Goal: Task Accomplishment & Management: Manage account settings

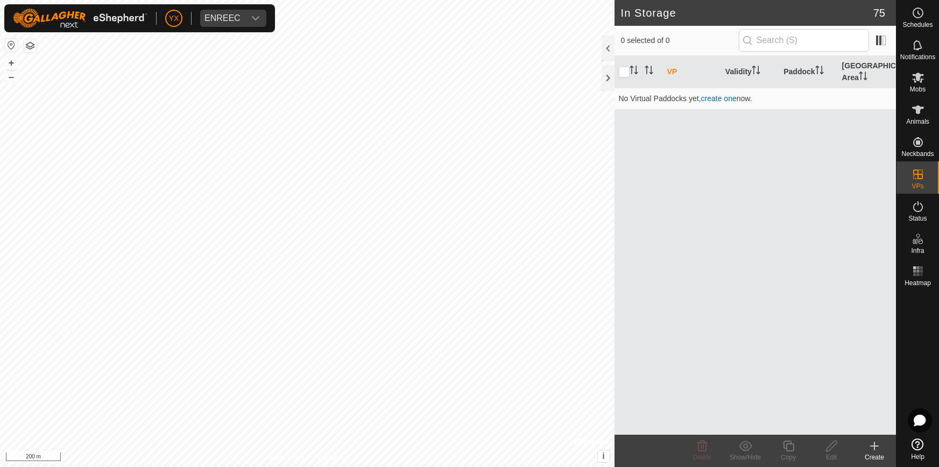
click at [919, 83] on icon at bounding box center [918, 77] width 13 height 13
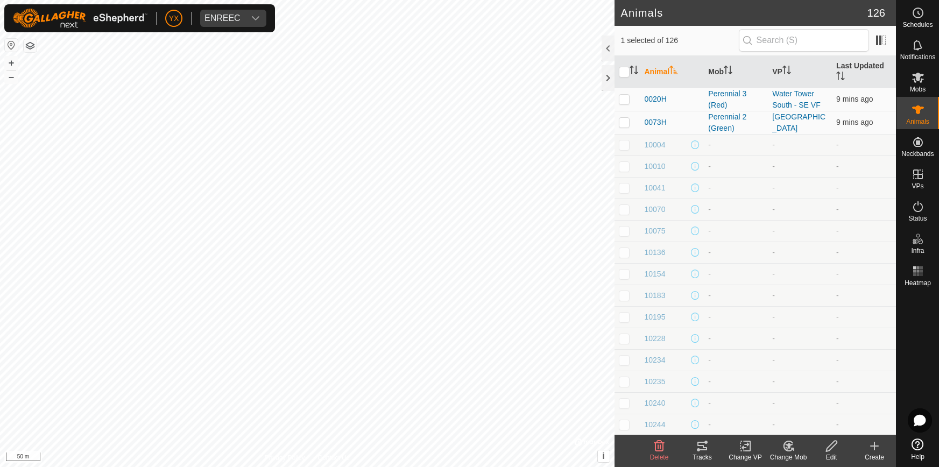
click at [724, 65] on th "Mob" at bounding box center [736, 72] width 64 height 32
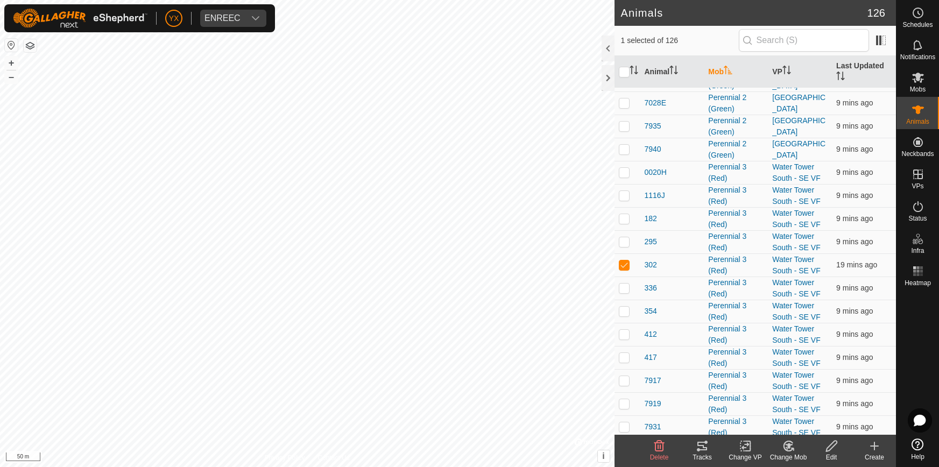
scroll to position [1685, 0]
click at [628, 239] on p-checkbox at bounding box center [624, 243] width 11 height 9
checkbox input "true"
click at [624, 285] on p-checkbox at bounding box center [624, 289] width 11 height 9
checkbox input "true"
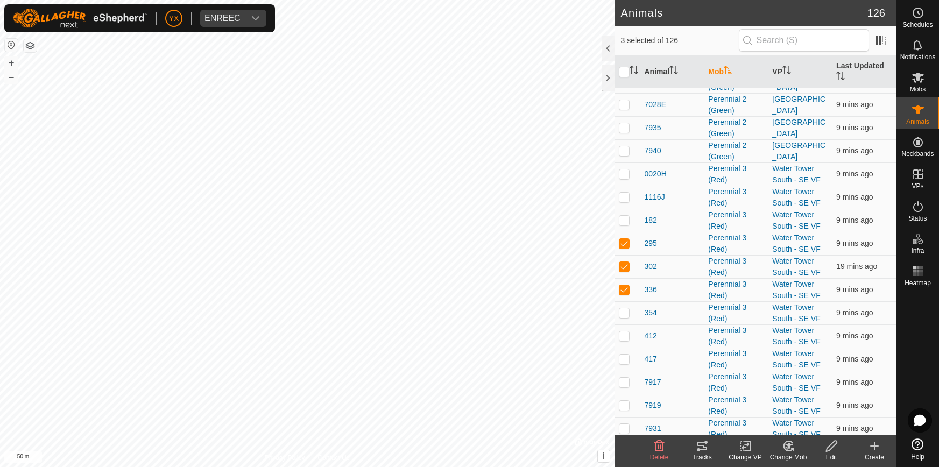
click at [701, 447] on icon at bounding box center [702, 446] width 13 height 13
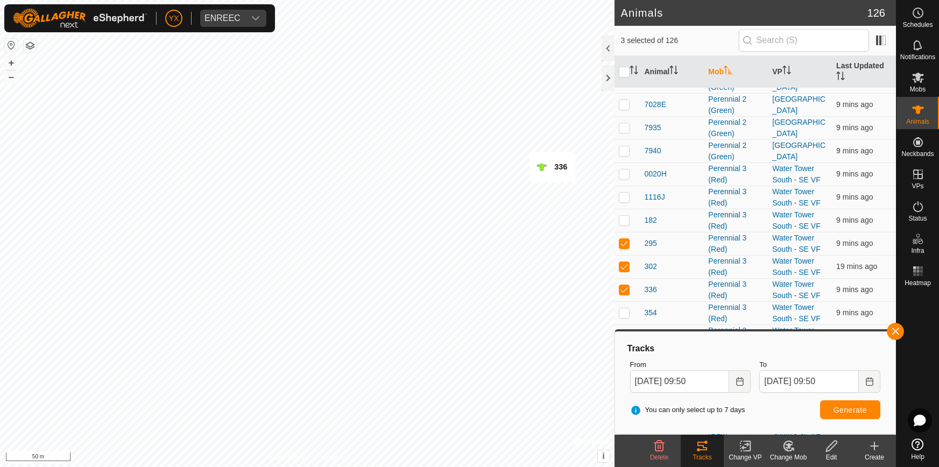
click at [602, 79] on div at bounding box center [608, 78] width 13 height 26
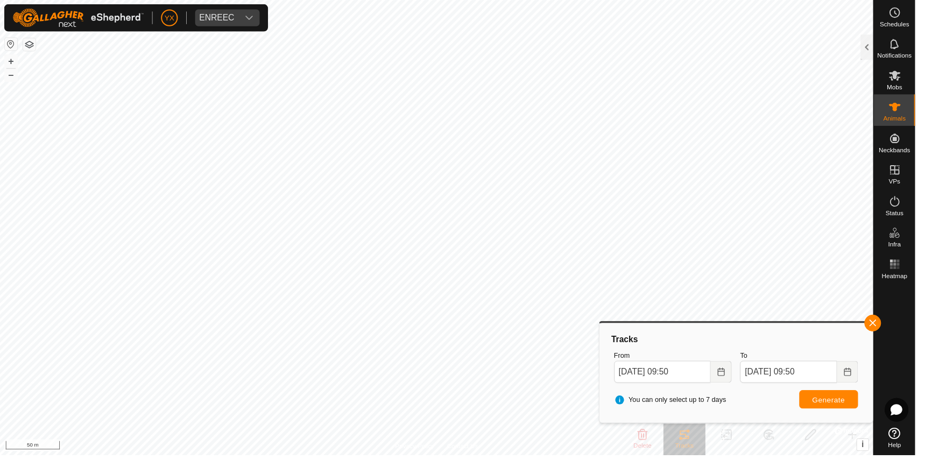
click at [893, 329] on span "button" at bounding box center [895, 331] width 9 height 9
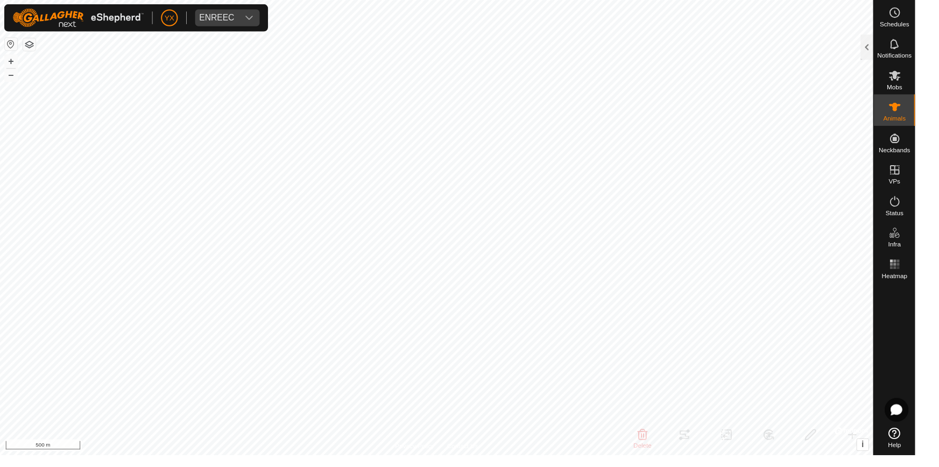
click at [891, 49] on div at bounding box center [889, 49] width 13 height 26
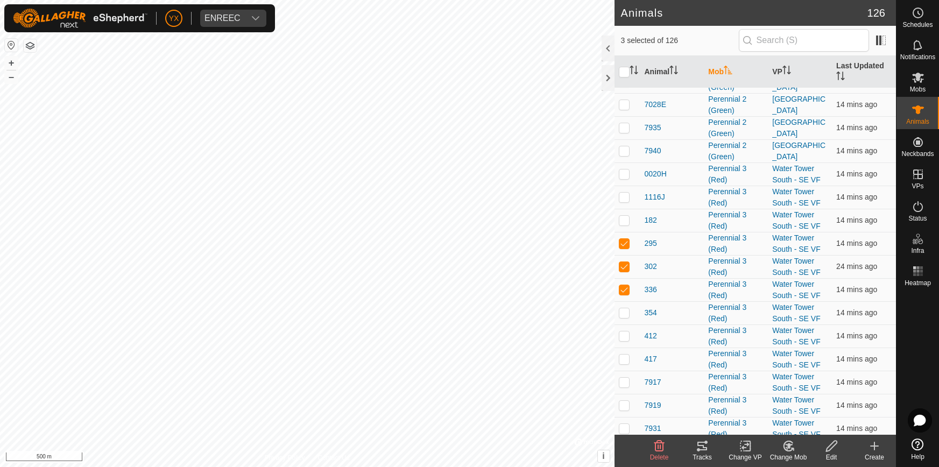
click at [920, 84] on es-mob-svg-icon at bounding box center [917, 77] width 19 height 17
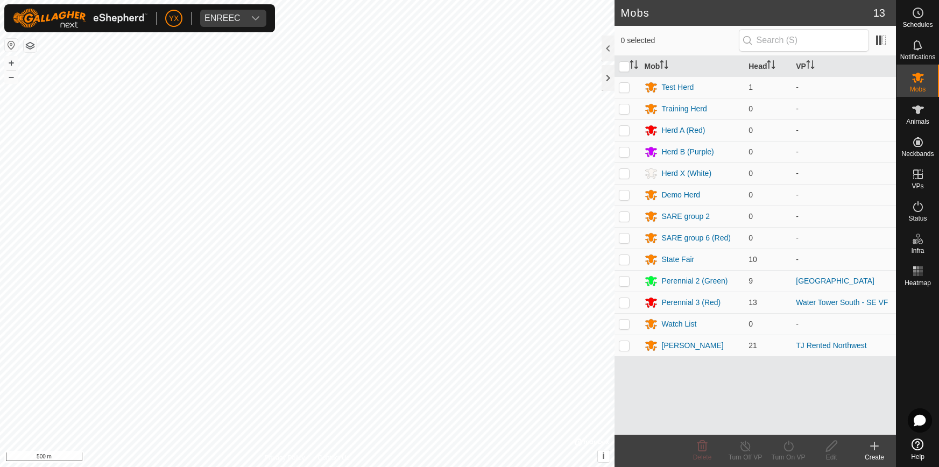
click at [624, 86] on p-checkbox at bounding box center [624, 87] width 11 height 9
checkbox input "true"
click at [788, 448] on icon at bounding box center [788, 446] width 13 height 13
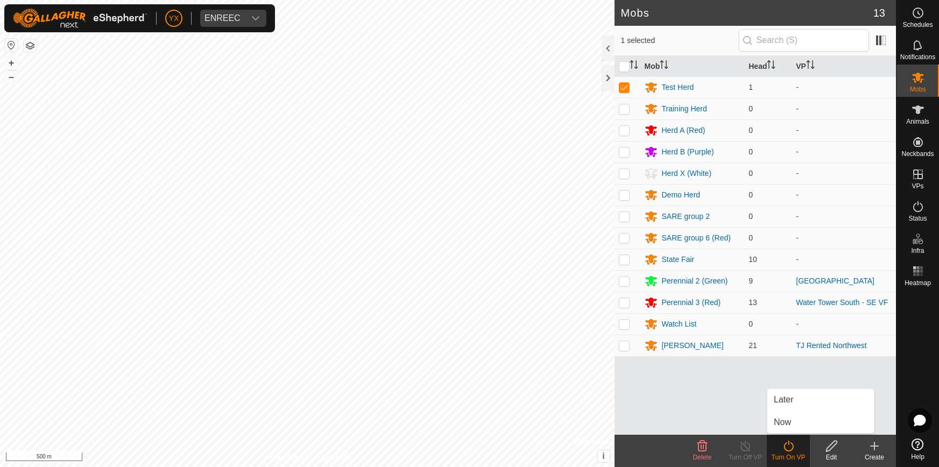
click at [778, 420] on span "Now" at bounding box center [782, 422] width 17 height 13
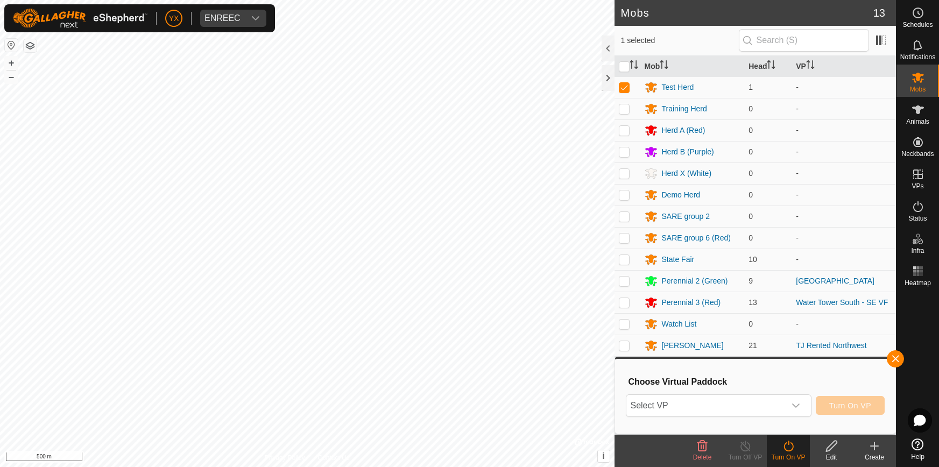
click at [797, 404] on icon "dropdown trigger" at bounding box center [796, 405] width 9 height 9
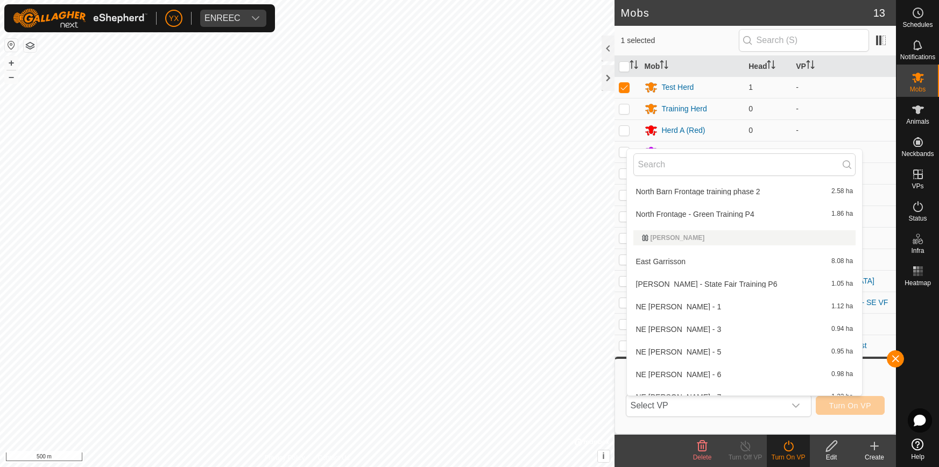
scroll to position [252, 0]
click at [669, 260] on span "East Garrisson" at bounding box center [661, 262] width 50 height 8
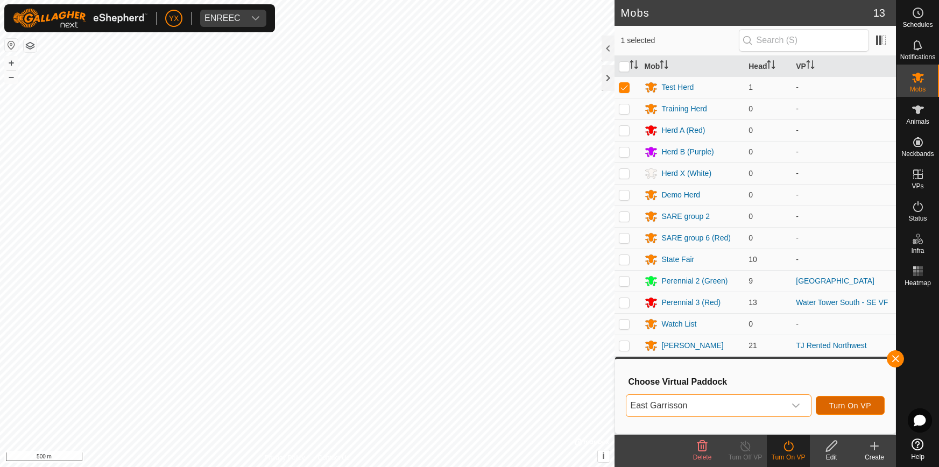
click at [840, 402] on span "Turn On VP" at bounding box center [850, 405] width 42 height 9
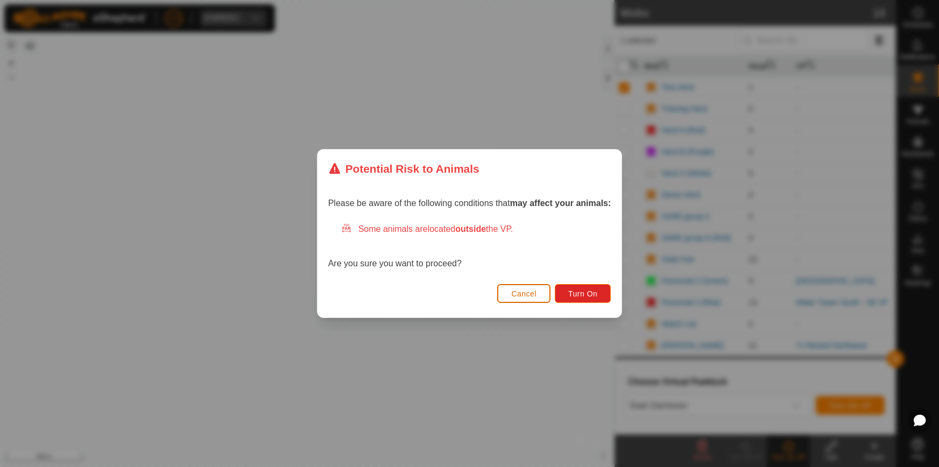
click at [521, 294] on span "Cancel" at bounding box center [523, 293] width 25 height 9
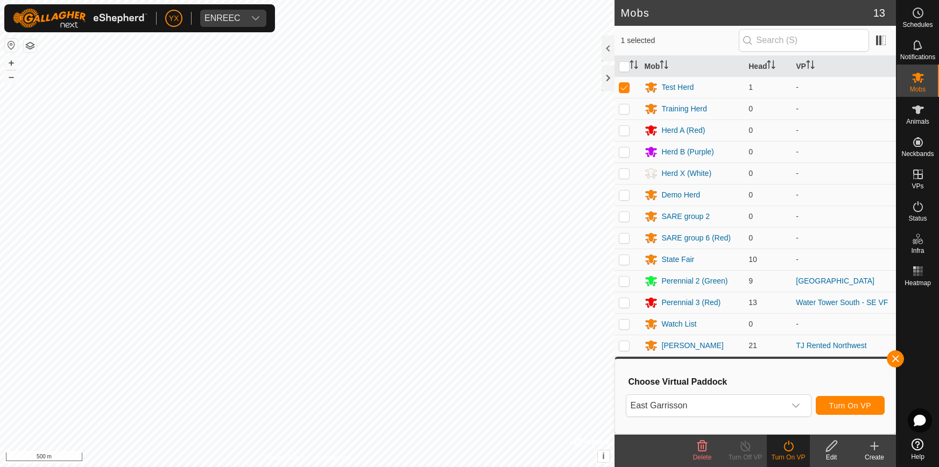
click at [892, 359] on span "button" at bounding box center [895, 359] width 9 height 9
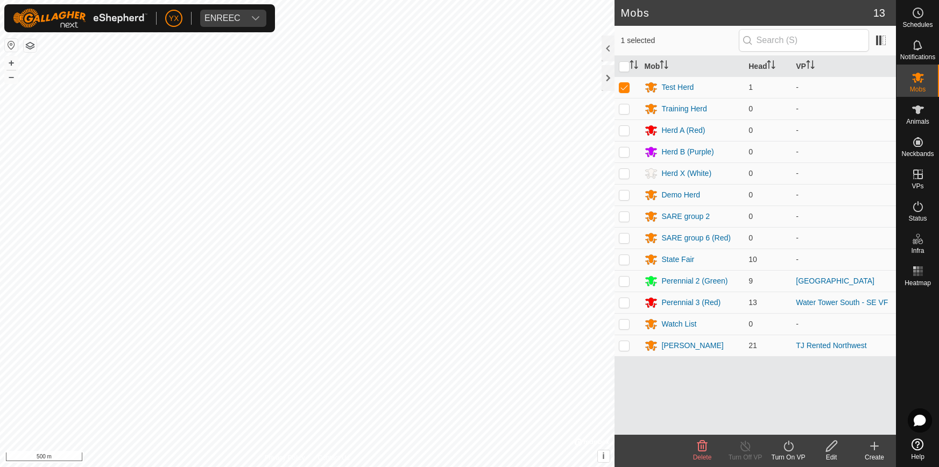
click at [611, 82] on div at bounding box center [608, 78] width 13 height 26
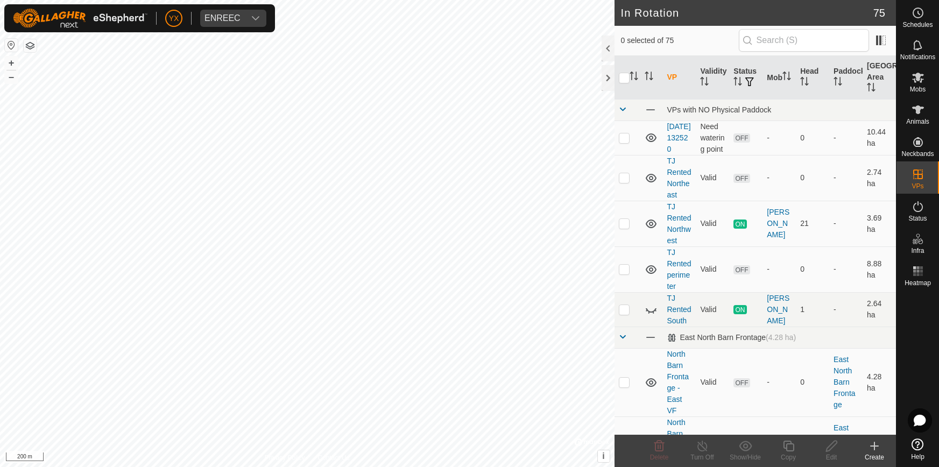
click at [874, 450] on icon at bounding box center [874, 446] width 0 height 8
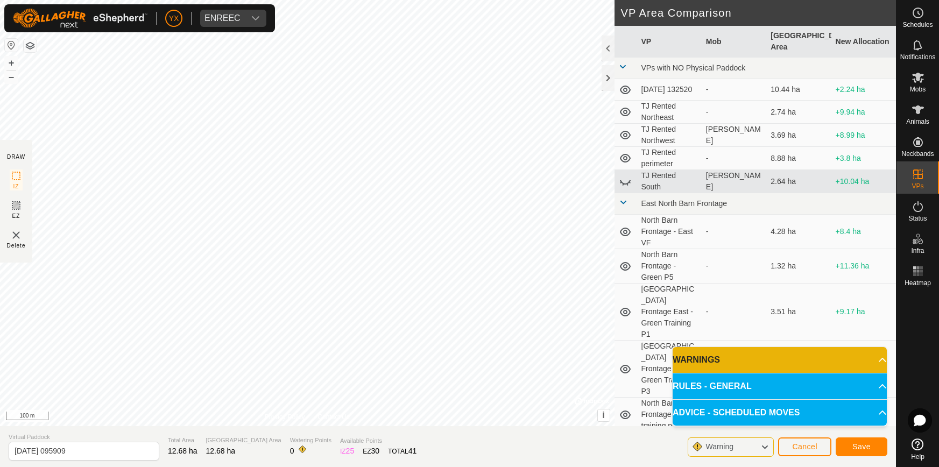
click at [878, 411] on icon at bounding box center [882, 412] width 9 height 9
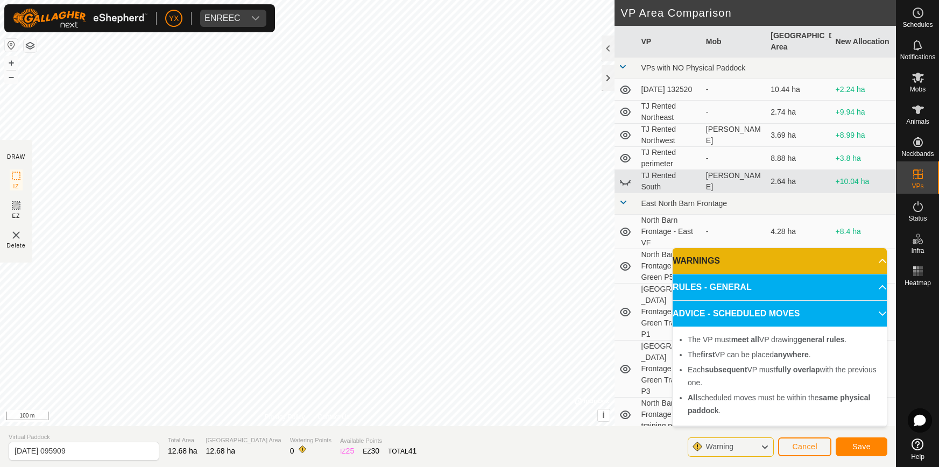
click at [870, 440] on button "Save" at bounding box center [862, 446] width 52 height 19
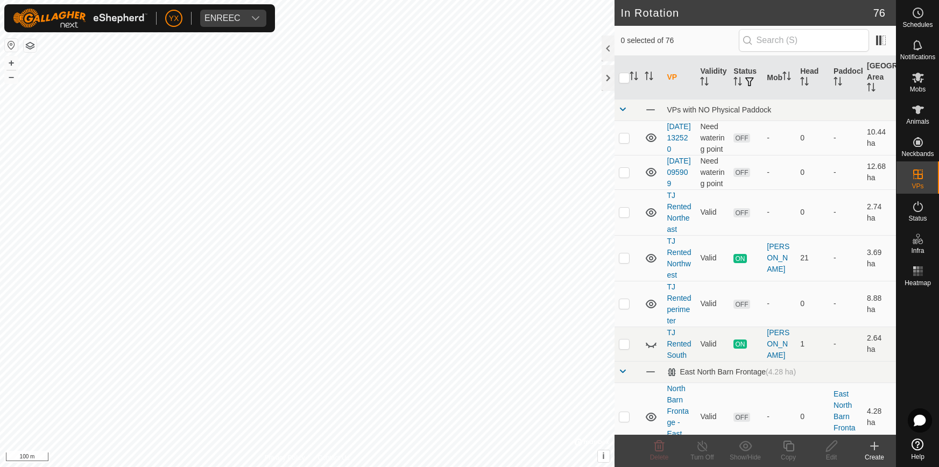
click at [869, 450] on icon at bounding box center [874, 446] width 13 height 13
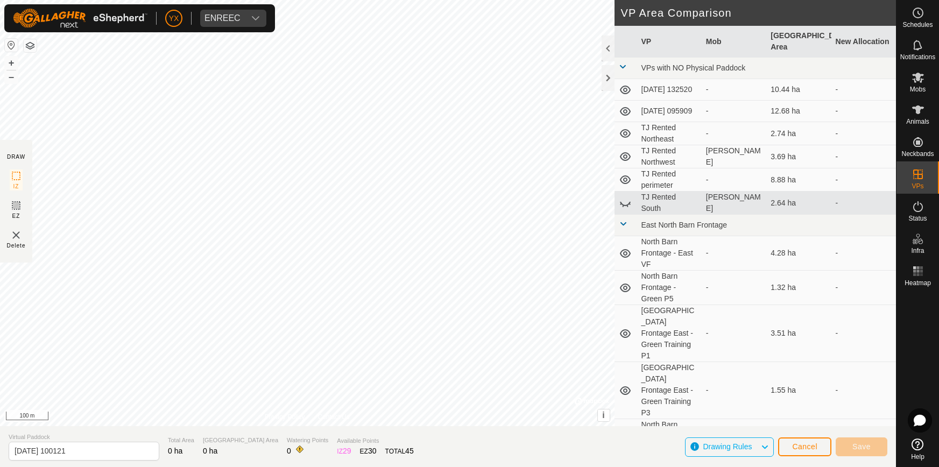
click at [21, 211] on icon at bounding box center [16, 205] width 13 height 13
click at [803, 446] on span "Cancel" at bounding box center [804, 446] width 25 height 9
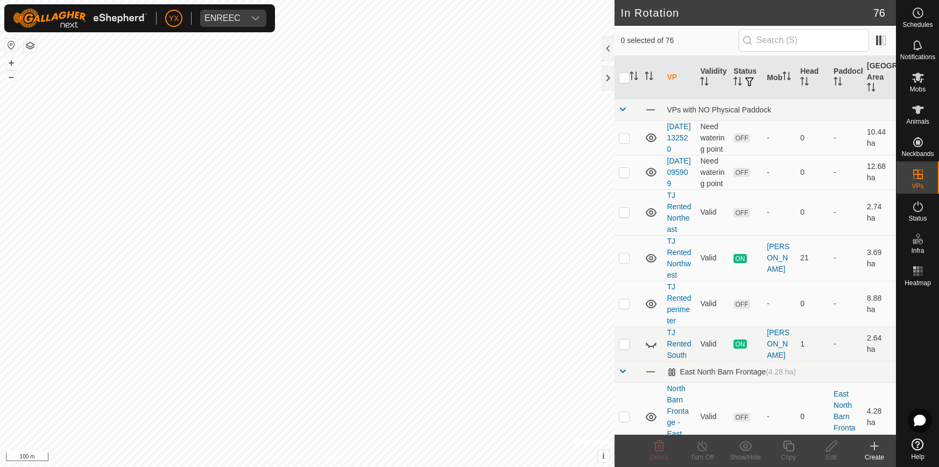
click at [923, 117] on es-animals-svg-icon at bounding box center [917, 109] width 19 height 17
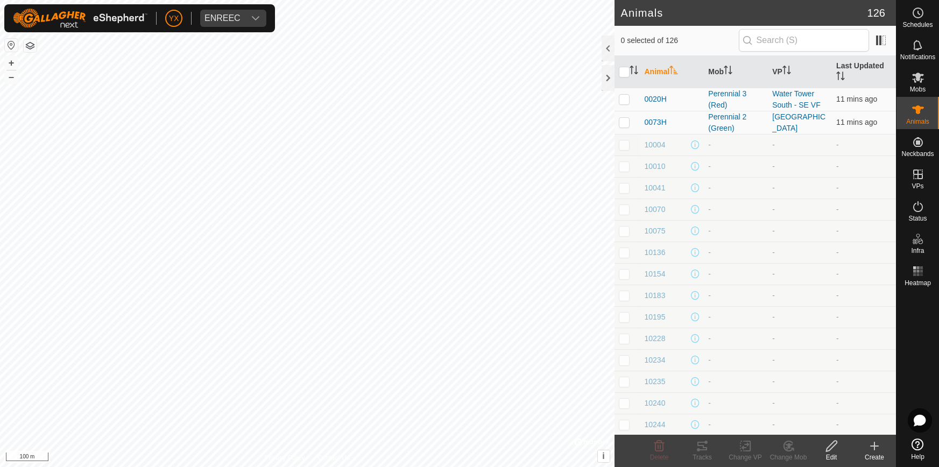
click at [919, 83] on icon at bounding box center [918, 77] width 13 height 13
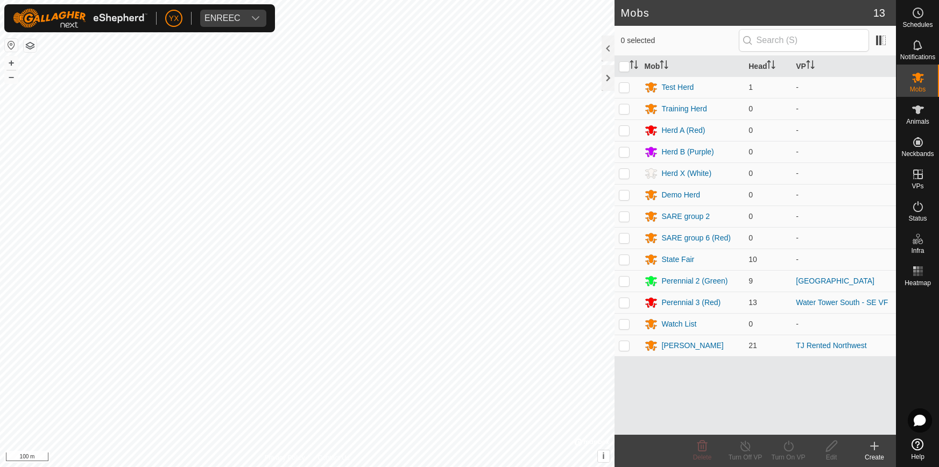
click at [681, 87] on div "Test Herd" at bounding box center [678, 87] width 32 height 11
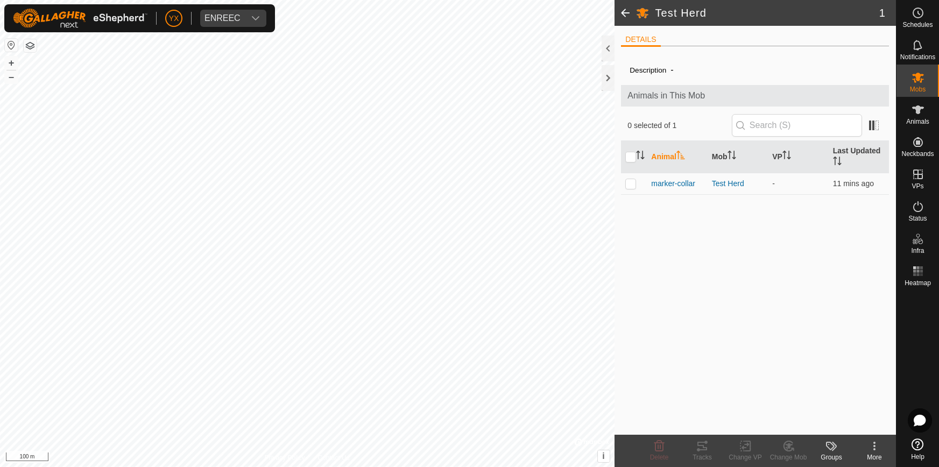
click at [872, 443] on icon at bounding box center [874, 446] width 13 height 13
click at [923, 115] on icon at bounding box center [918, 109] width 13 height 13
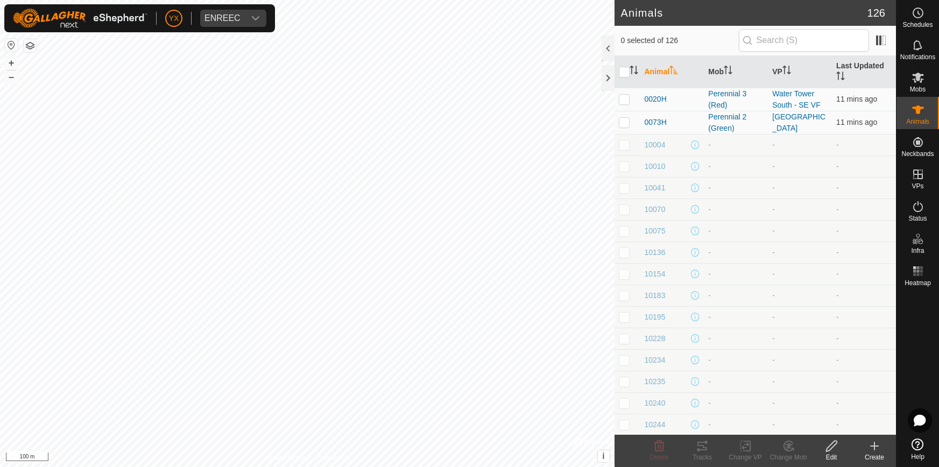
click at [872, 444] on icon at bounding box center [874, 446] width 13 height 13
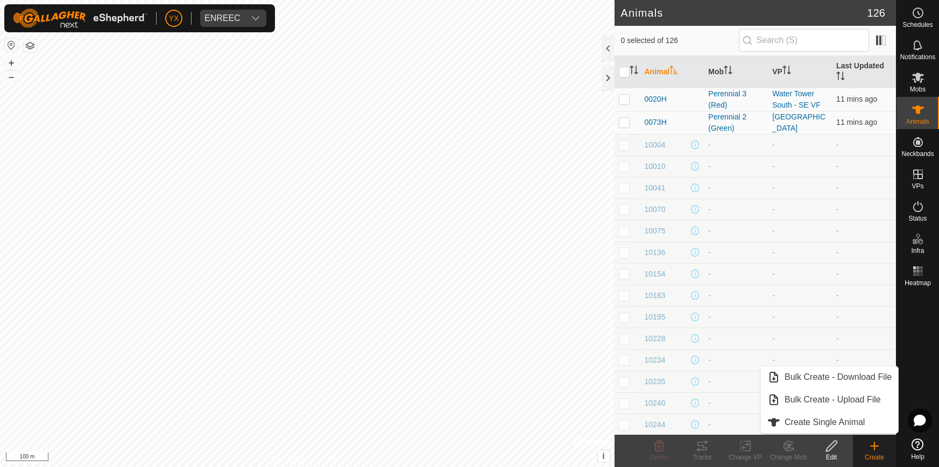
click at [797, 415] on link "Create Single Animal" at bounding box center [829, 423] width 137 height 22
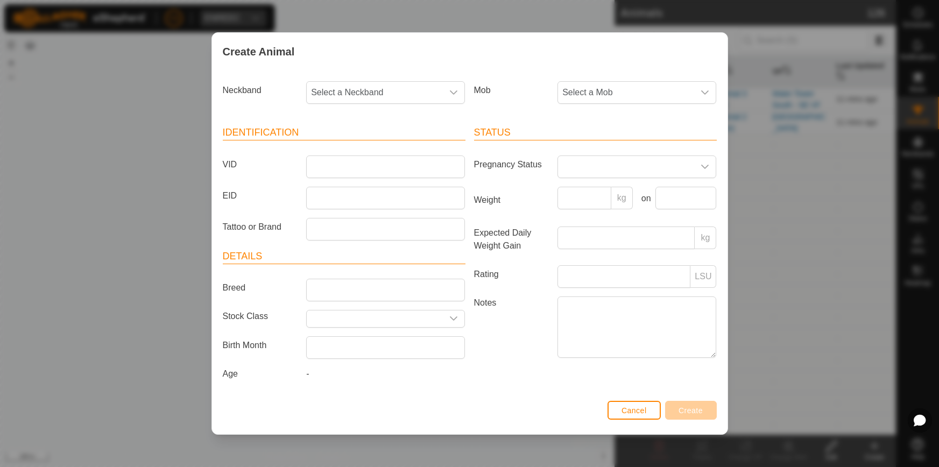
click at [450, 97] on div "dropdown trigger" at bounding box center [454, 93] width 22 height 22
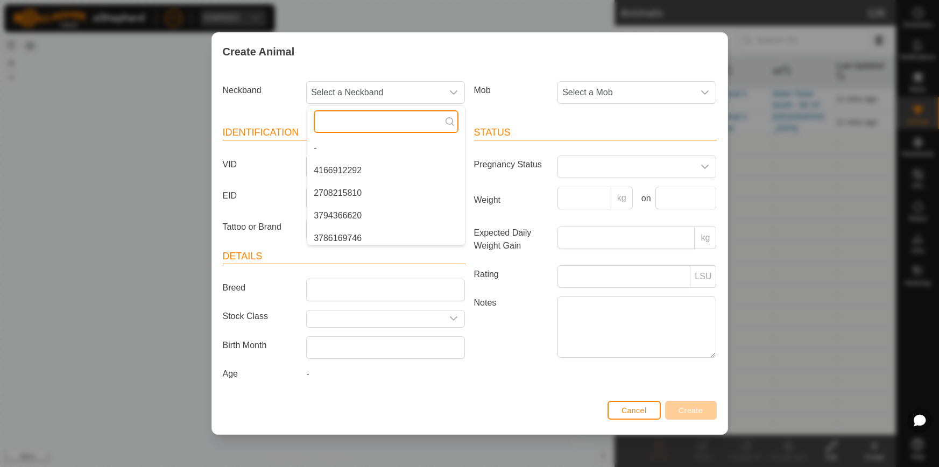
click at [373, 119] on input "text" at bounding box center [386, 121] width 145 height 23
type input "563"
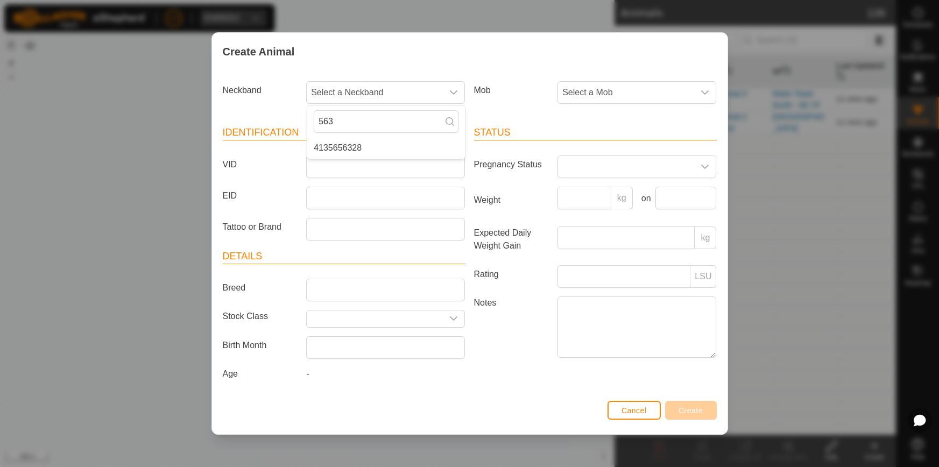
click at [337, 150] on span "4135656328" at bounding box center [338, 148] width 48 height 13
click at [637, 94] on span "Select a Mob" at bounding box center [626, 93] width 136 height 22
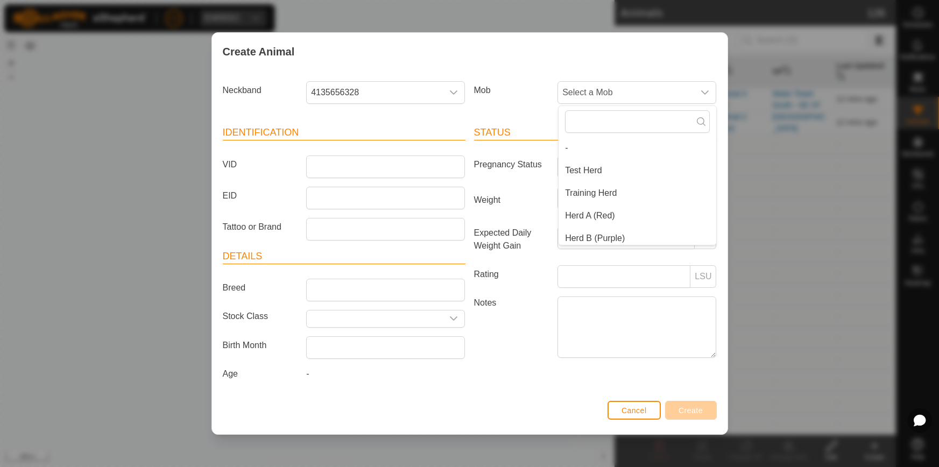
click at [580, 176] on span "Test Herd" at bounding box center [583, 170] width 37 height 13
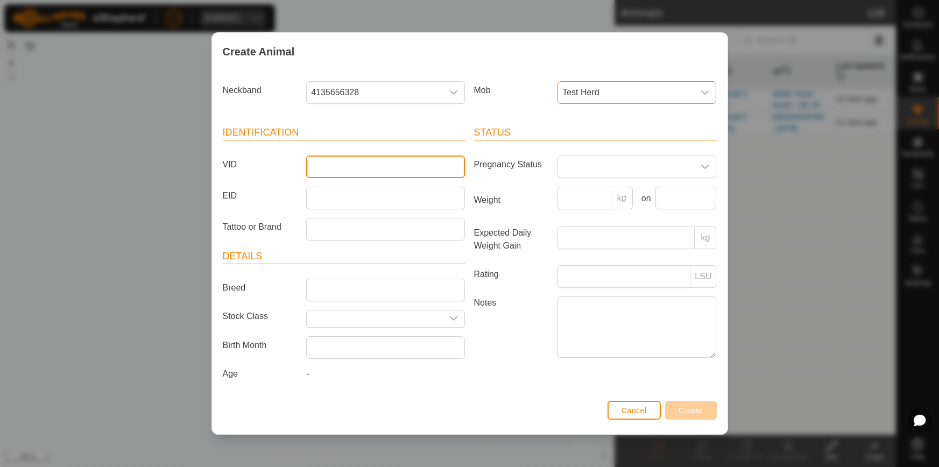
click at [426, 171] on input "VID" at bounding box center [385, 167] width 159 height 23
type input "Dummy2"
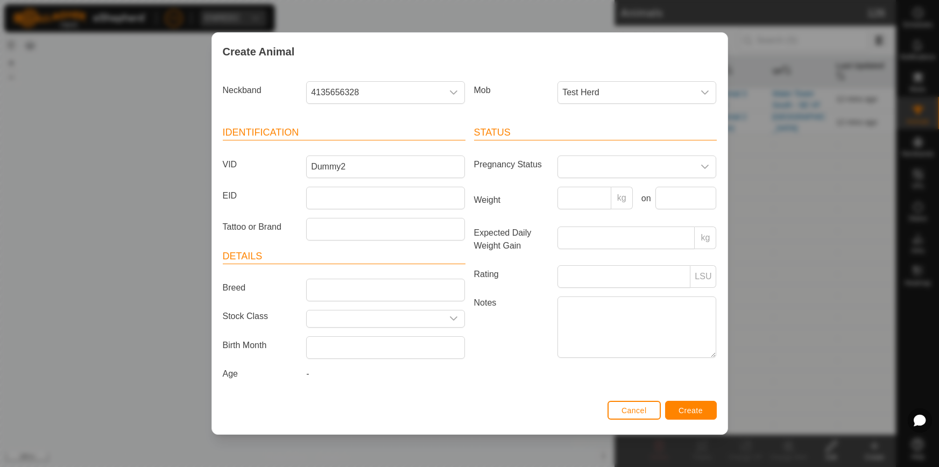
click at [696, 402] on button "Create" at bounding box center [691, 410] width 52 height 19
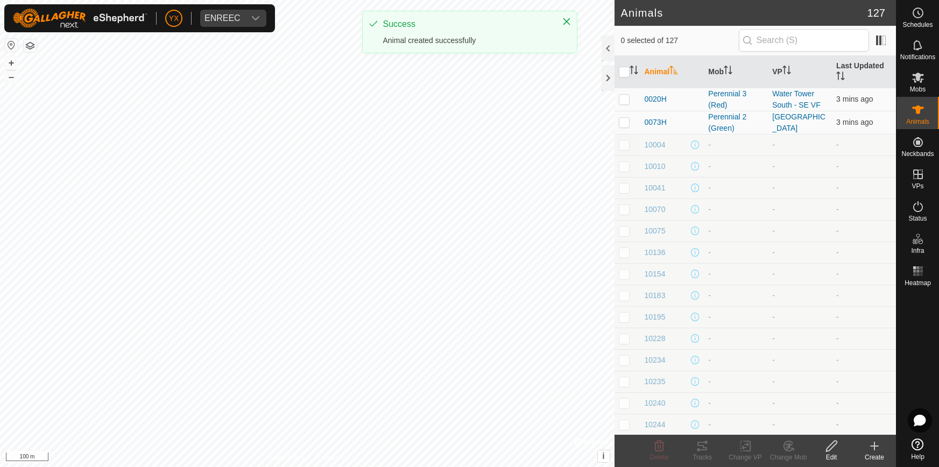
click at [922, 87] on span "Mobs" at bounding box center [918, 89] width 16 height 6
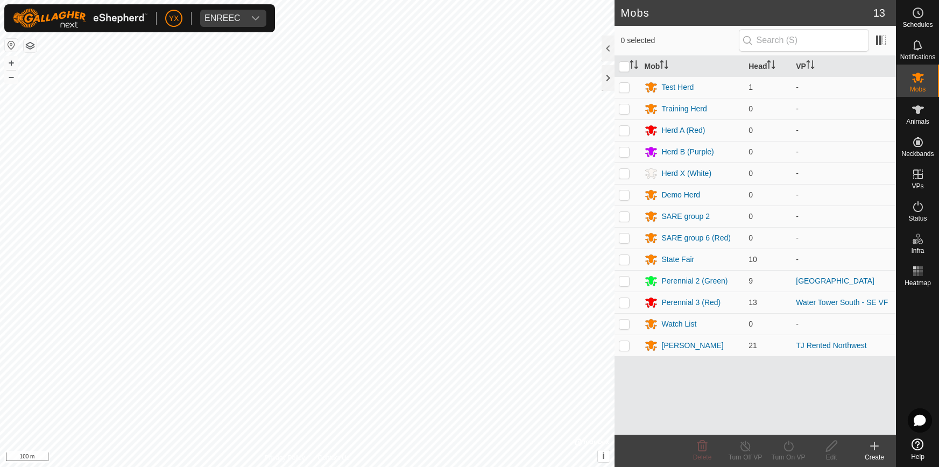
click at [686, 85] on div "Test Herd" at bounding box center [678, 87] width 32 height 11
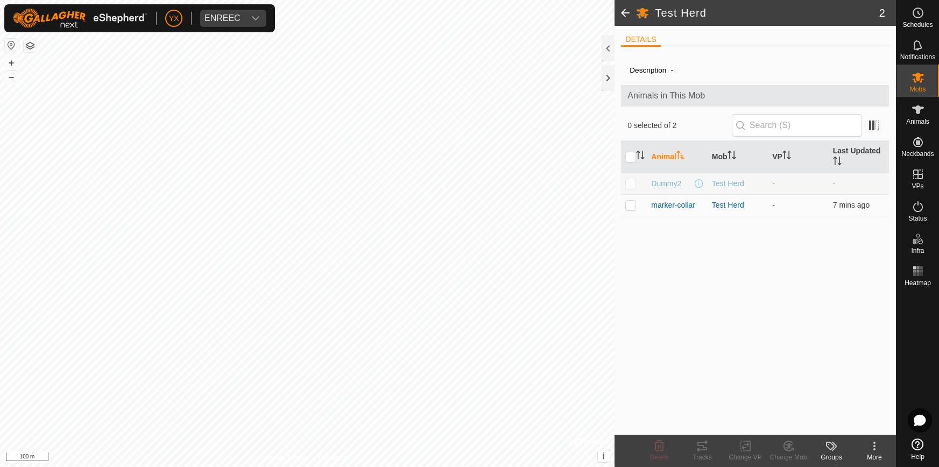
click at [921, 118] on span "Animals" at bounding box center [917, 121] width 23 height 6
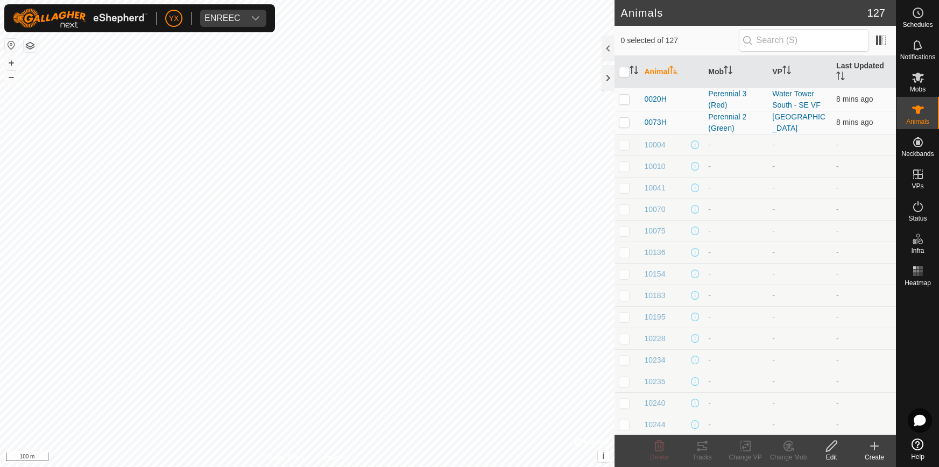
click at [924, 80] on es-mob-svg-icon at bounding box center [917, 77] width 19 height 17
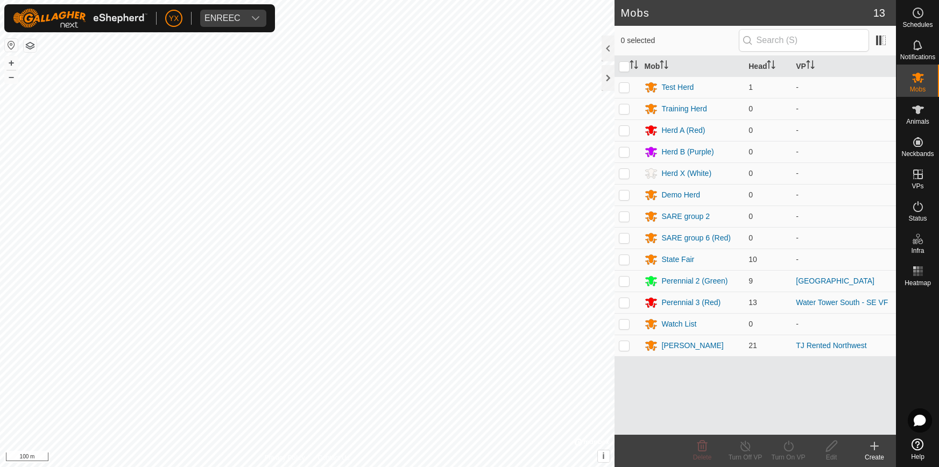
click at [629, 84] on td at bounding box center [627, 87] width 26 height 22
checkbox input "true"
click at [783, 448] on icon at bounding box center [788, 446] width 13 height 13
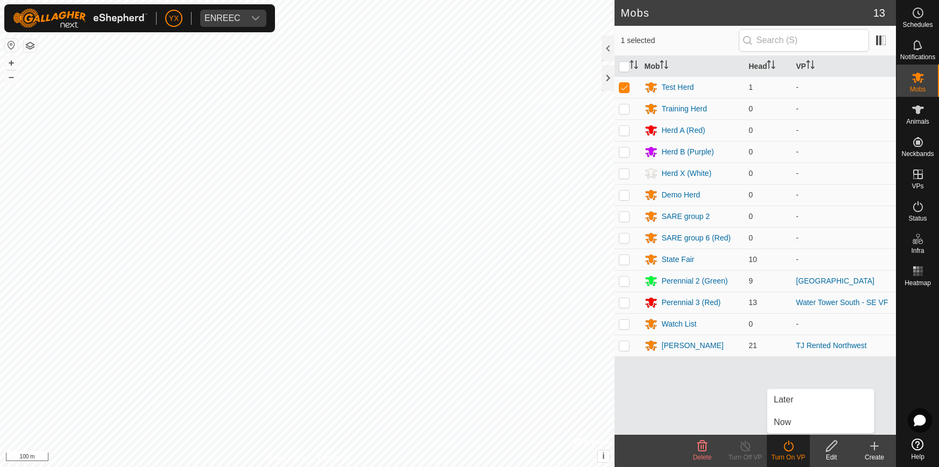
click at [790, 395] on span "Later" at bounding box center [783, 399] width 19 height 13
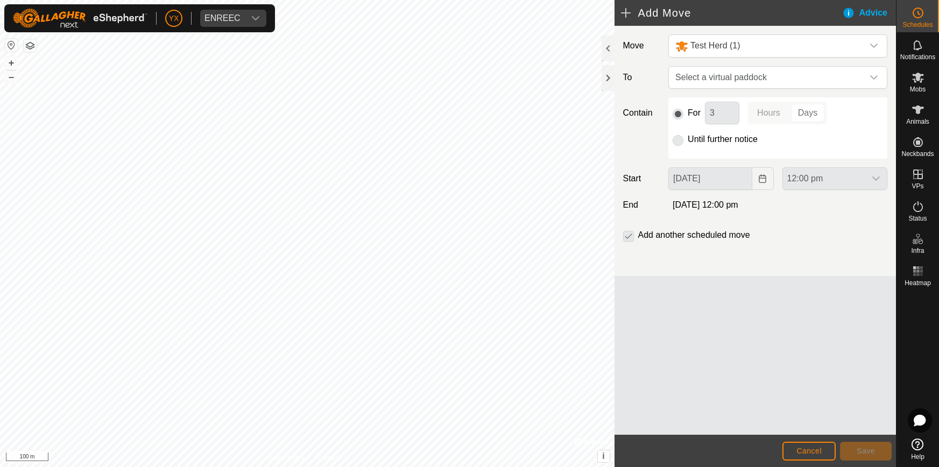
click at [815, 77] on span "Select a virtual paddock" at bounding box center [767, 78] width 192 height 22
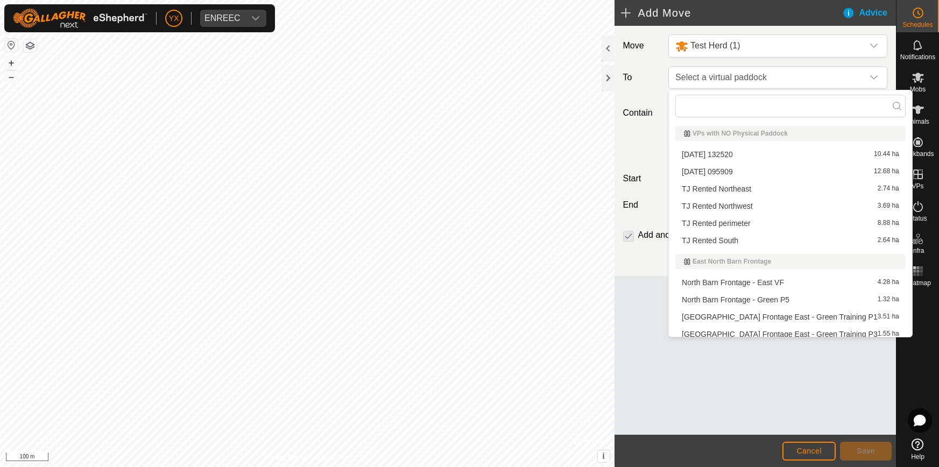
click at [727, 172] on span "[DATE] 095909" at bounding box center [707, 172] width 51 height 8
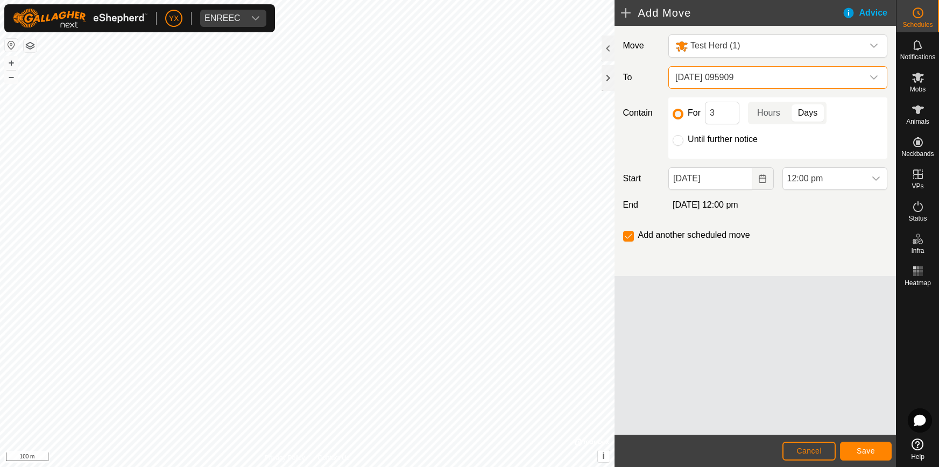
click at [765, 182] on button "Choose Date" at bounding box center [763, 178] width 22 height 23
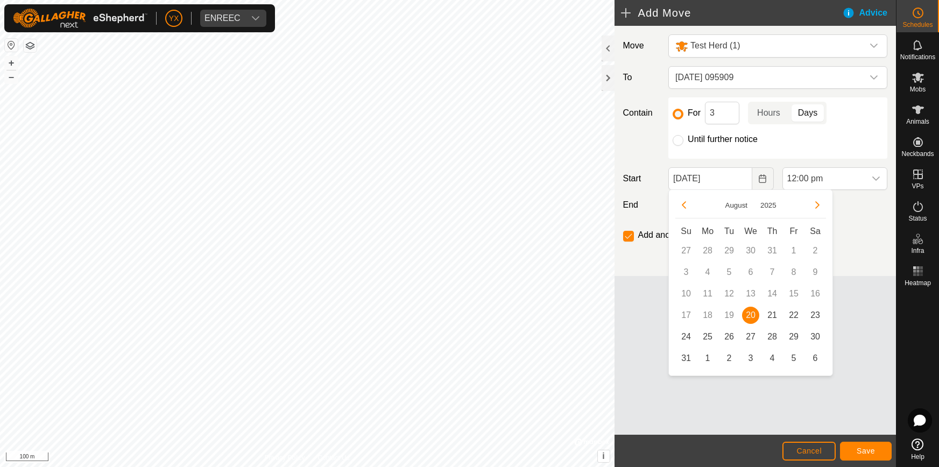
click at [795, 315] on span "22" at bounding box center [793, 315] width 17 height 17
type input "[DATE]"
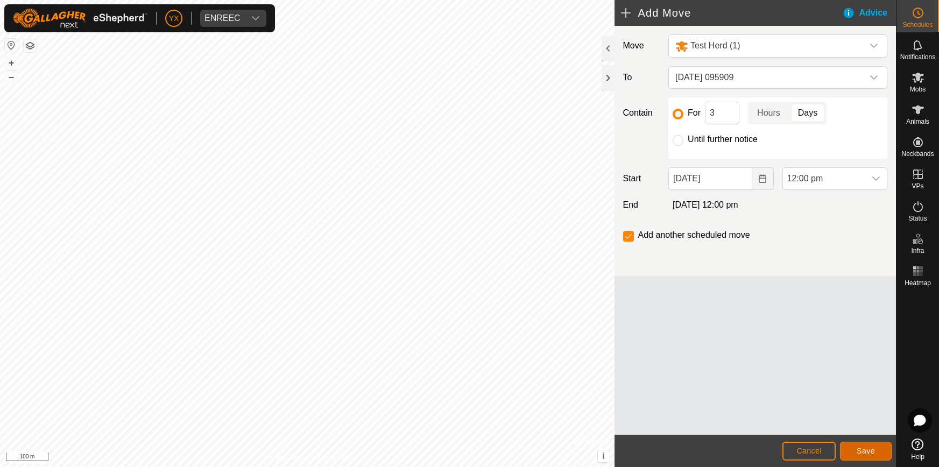
click at [873, 447] on span "Save" at bounding box center [866, 451] width 18 height 9
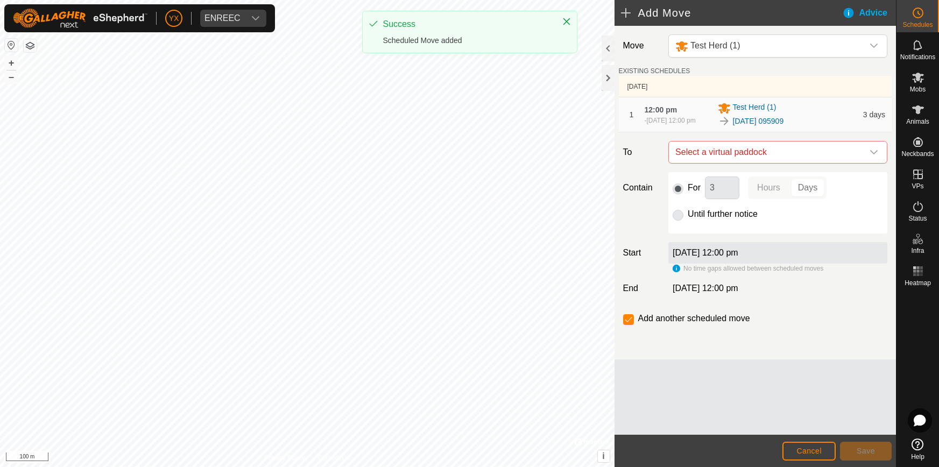
click at [849, 156] on span "Select a virtual paddock" at bounding box center [767, 153] width 192 height 22
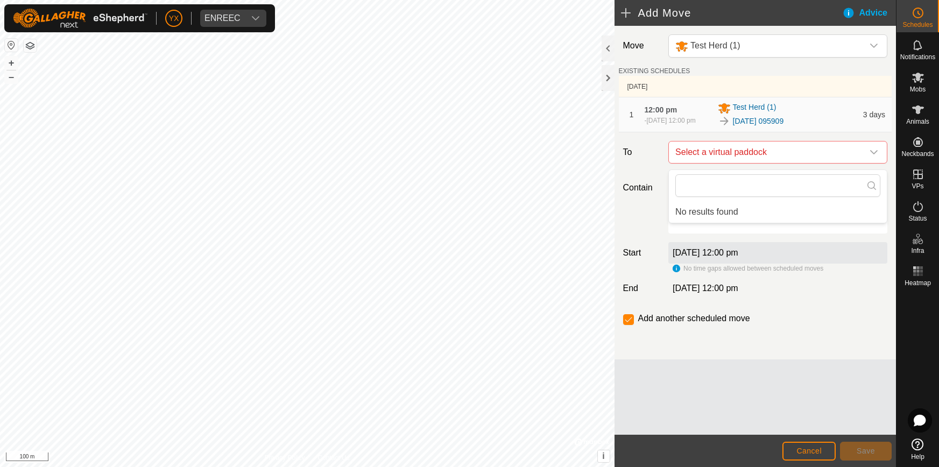
click at [875, 154] on icon "dropdown trigger" at bounding box center [874, 152] width 8 height 4
click at [631, 324] on input "checkbox" at bounding box center [628, 319] width 11 height 11
checkbox input "false"
click at [860, 124] on div "1 12:00 pm [DATE], 12:00 pm Test Herd [PHONE_NUMBER][DATE] 095909 3 days" at bounding box center [755, 114] width 265 height 34
click at [879, 157] on div "dropdown trigger" at bounding box center [874, 153] width 22 height 22
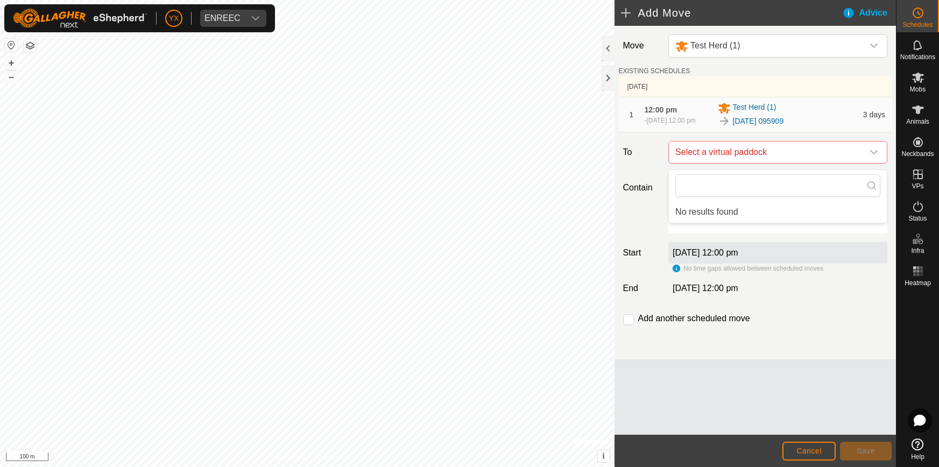
click at [881, 201] on li "No results found" at bounding box center [778, 212] width 218 height 22
click at [919, 19] on es-schedule-vp-svg-icon at bounding box center [917, 12] width 19 height 17
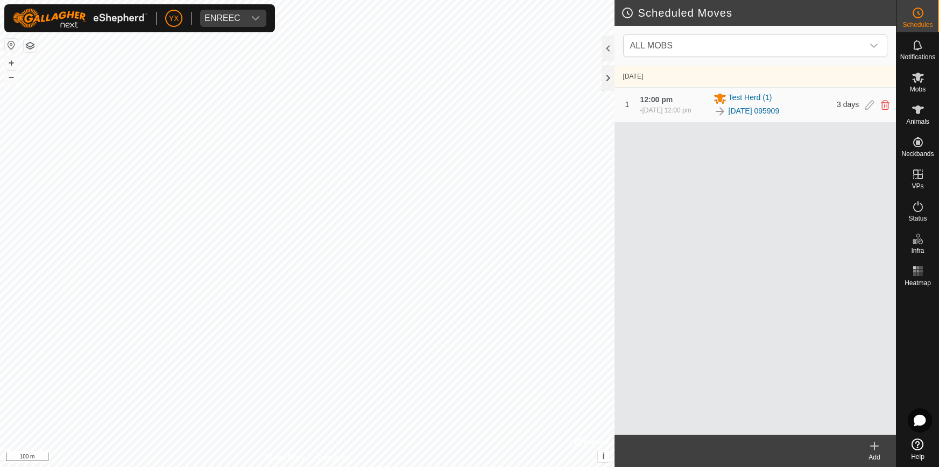
click at [917, 210] on icon at bounding box center [918, 206] width 13 height 13
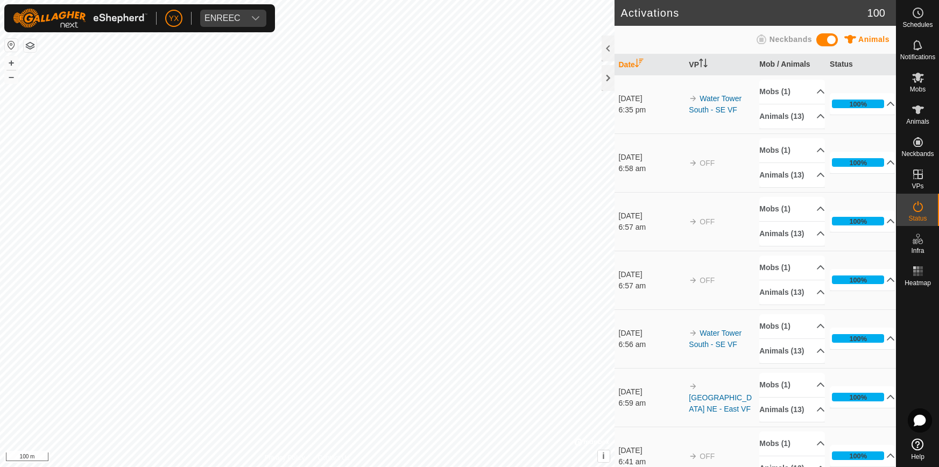
click at [917, 277] on icon at bounding box center [918, 271] width 13 height 13
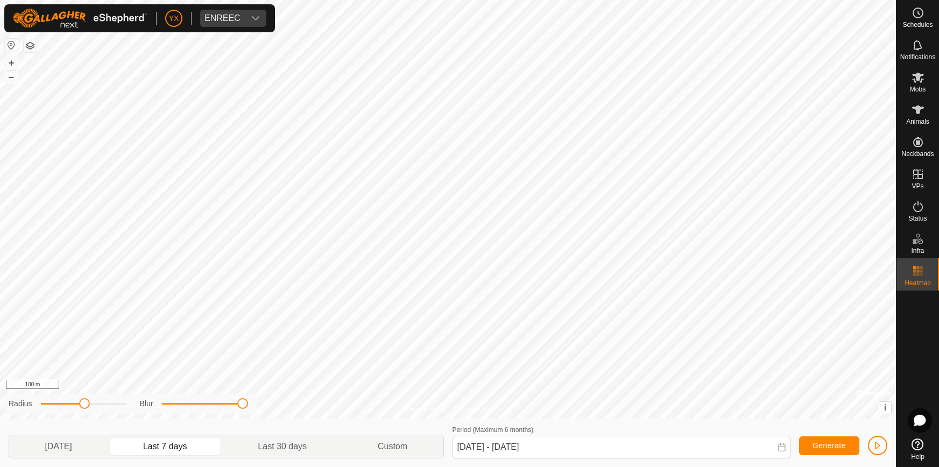
click at [287, 451] on span "Last 30 days" at bounding box center [282, 446] width 49 height 13
type input "[DATE] - [DATE]"
click at [253, 21] on icon "dropdown trigger" at bounding box center [255, 18] width 9 height 9
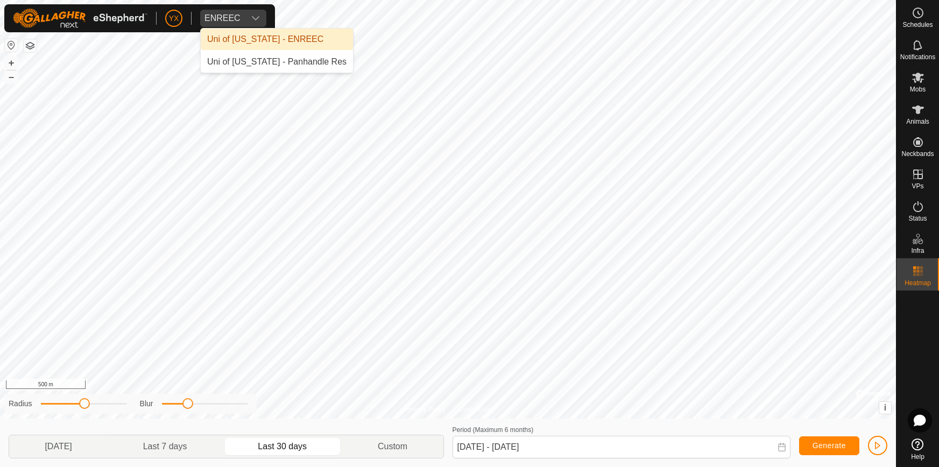
click at [241, 58] on div "Uni of [US_STATE] - Panhandle Res" at bounding box center [276, 61] width 139 height 13
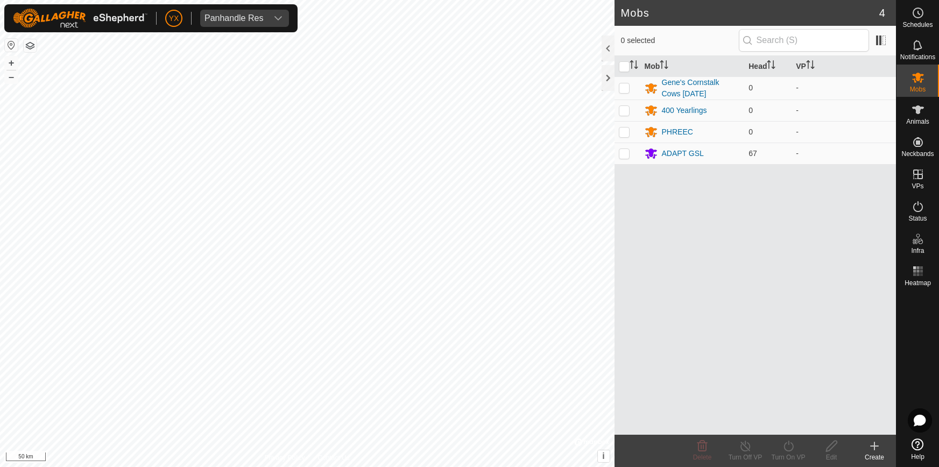
click at [609, 83] on div at bounding box center [608, 78] width 13 height 26
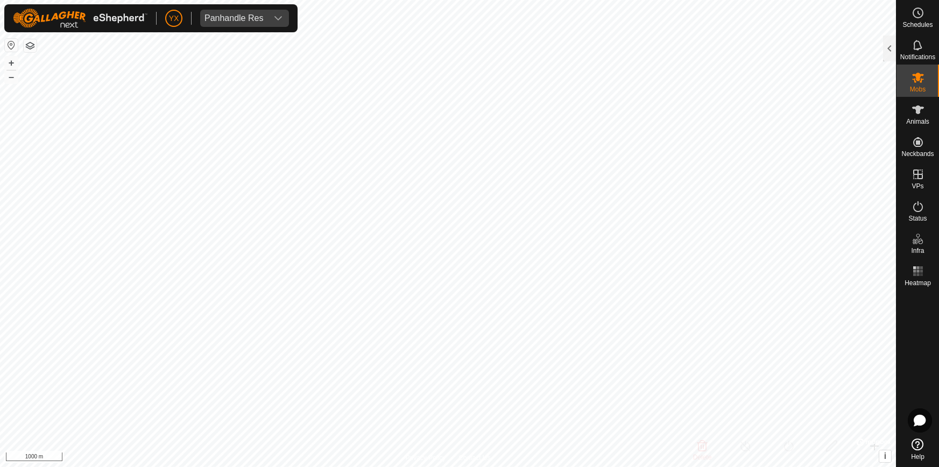
click at [914, 276] on icon at bounding box center [918, 271] width 13 height 13
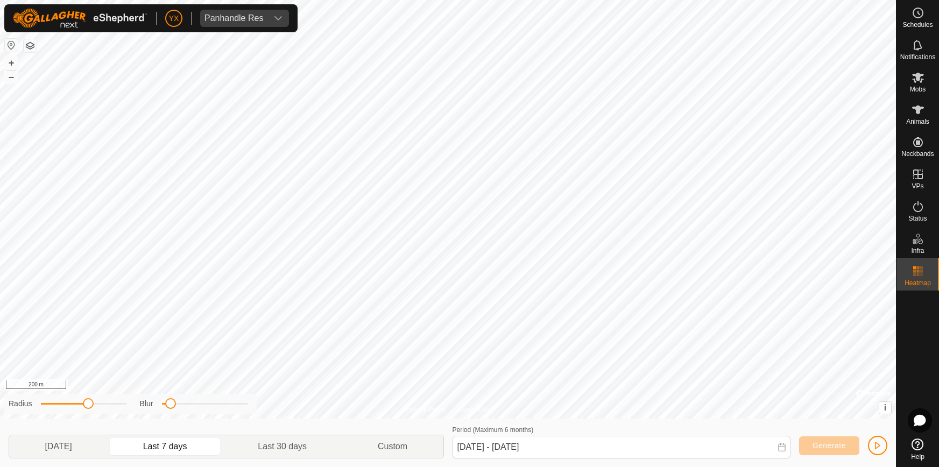
click at [248, 26] on span "Panhandle Res" at bounding box center [233, 18] width 67 height 17
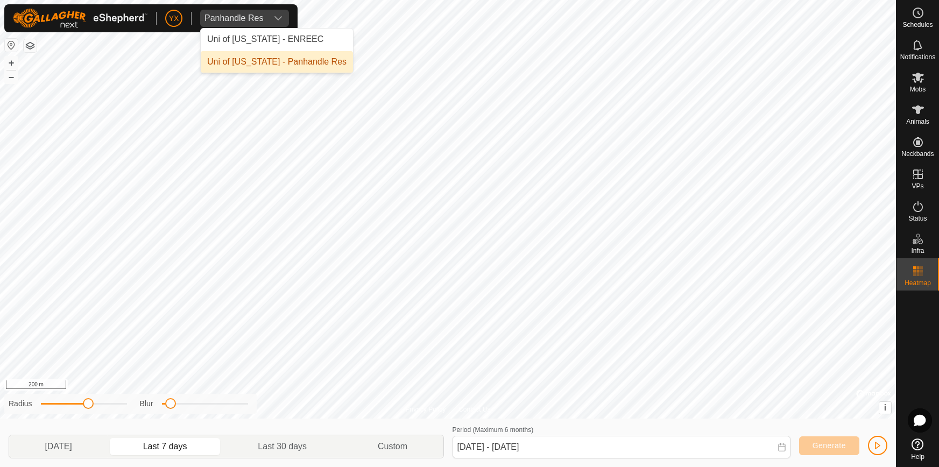
click at [239, 19] on div "Panhandle Res" at bounding box center [233, 18] width 59 height 9
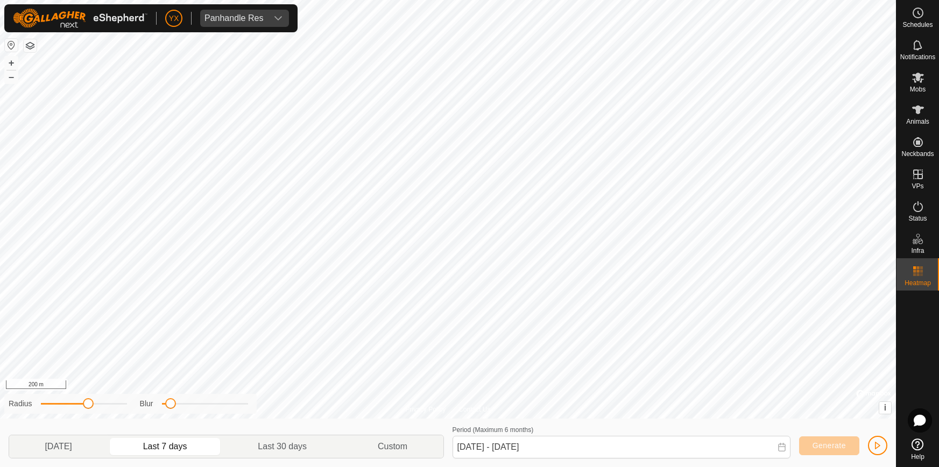
click at [237, 17] on div "Panhandle Res" at bounding box center [233, 18] width 59 height 9
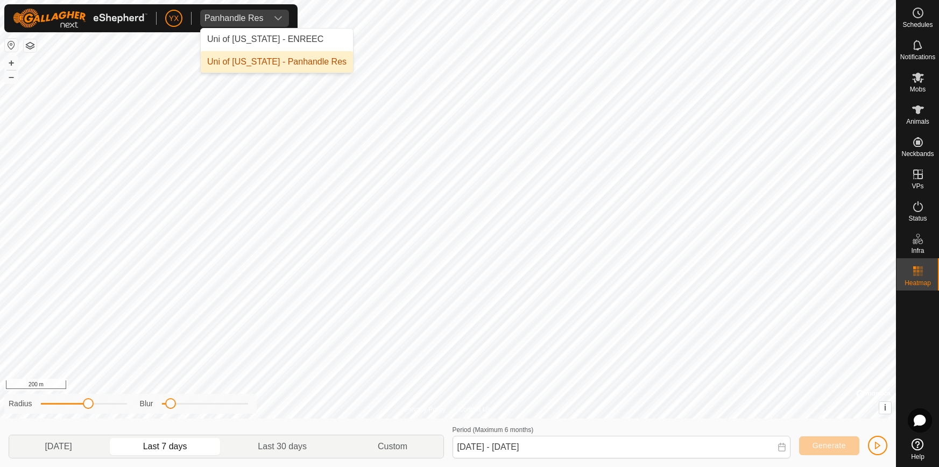
click at [233, 43] on div "Uni of [US_STATE] - ENREEC" at bounding box center [265, 39] width 116 height 13
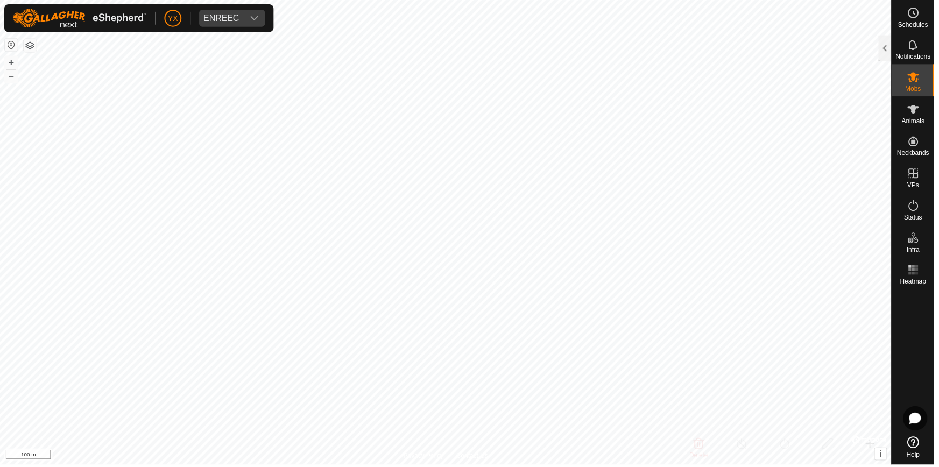
click at [886, 43] on div at bounding box center [889, 49] width 13 height 26
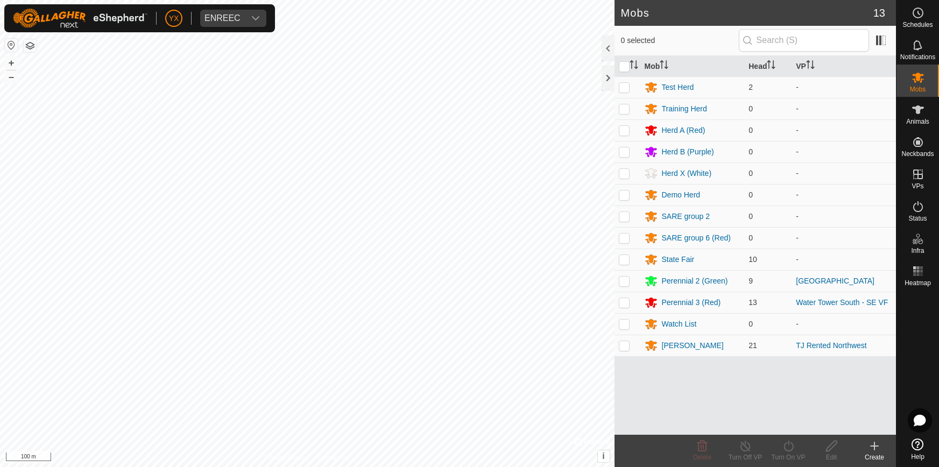
click at [674, 298] on div "Perennial 3 (Red)" at bounding box center [691, 302] width 59 height 11
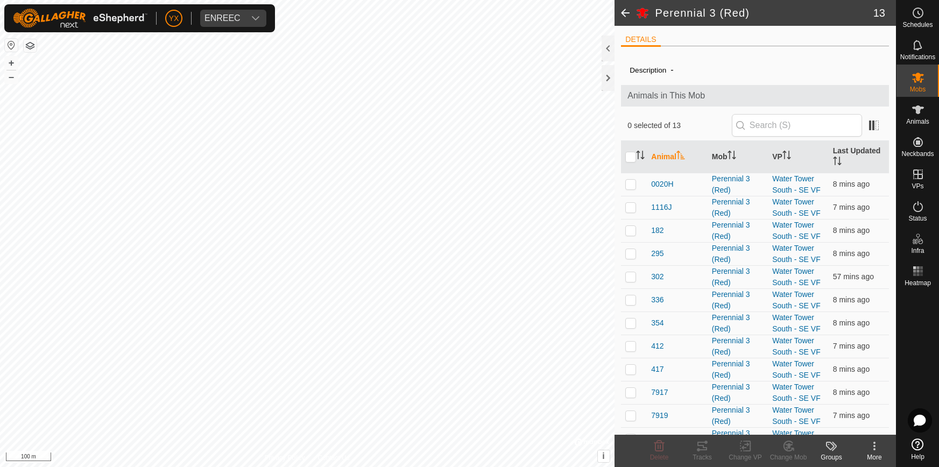
click at [626, 183] on p-checkbox at bounding box center [630, 184] width 11 height 9
checkbox input "true"
click at [633, 206] on p-checkbox at bounding box center [630, 207] width 11 height 9
checkbox input "true"
click at [635, 233] on p-checkbox at bounding box center [630, 230] width 11 height 9
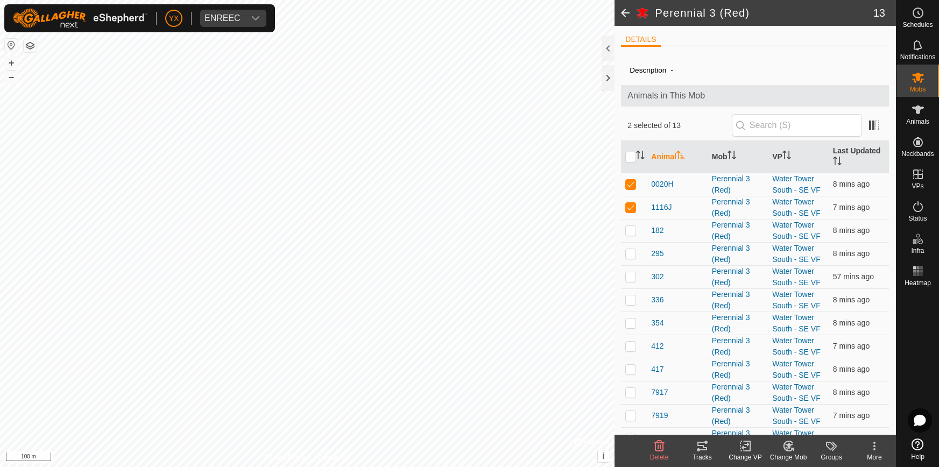
checkbox input "true"
click at [630, 251] on p-checkbox at bounding box center [630, 253] width 11 height 9
checkbox input "true"
click at [700, 444] on icon at bounding box center [702, 446] width 13 height 13
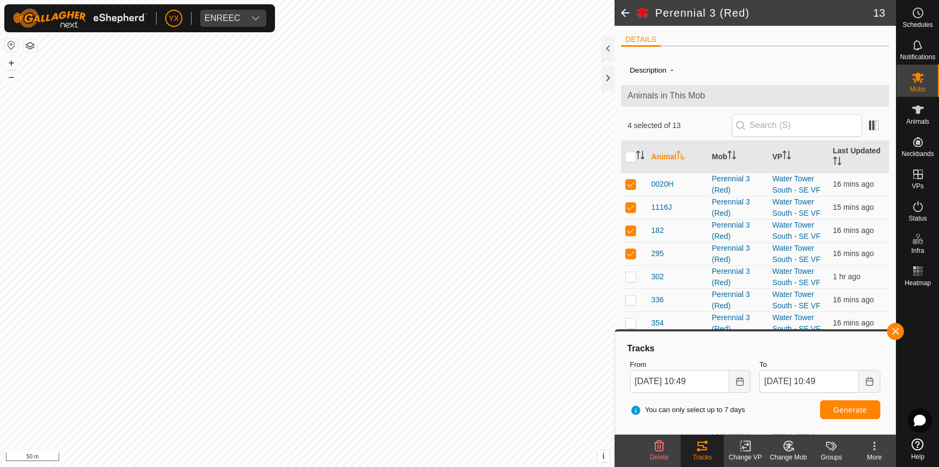
click at [179, 16] on p-avatar "YX" at bounding box center [173, 18] width 17 height 17
click at [203, 83] on span "Logout" at bounding box center [202, 83] width 26 height 9
